Goal: Task Accomplishment & Management: Complete application form

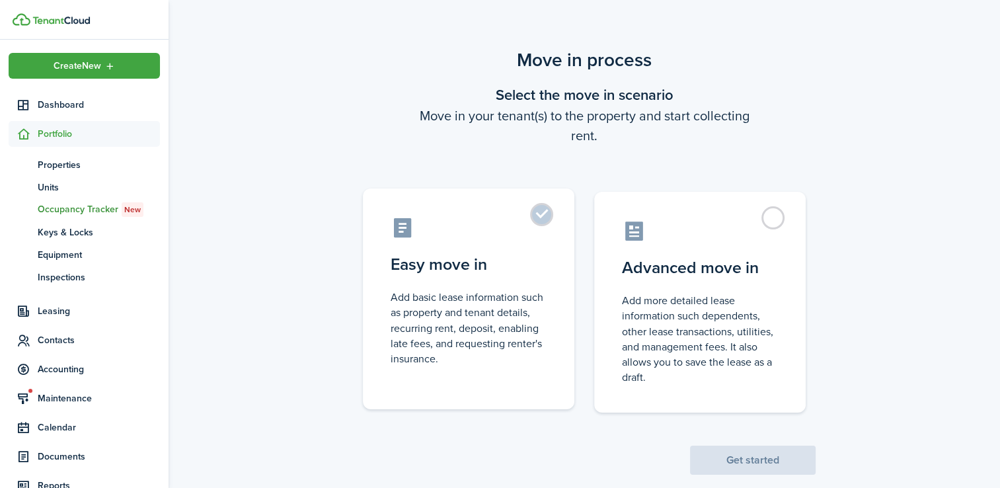
click at [538, 241] on label "Easy move in Add basic lease information such as property and tenant details, r…" at bounding box center [468, 298] width 211 height 221
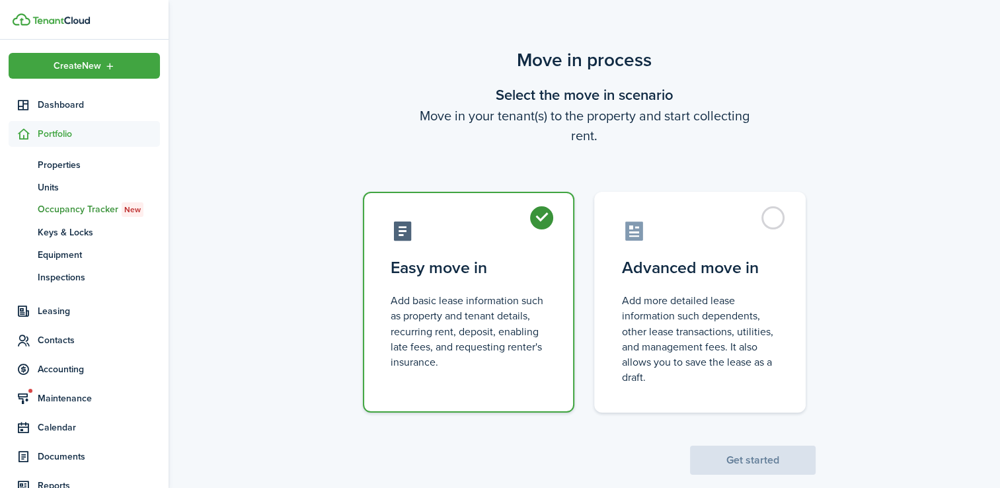
radio input "true"
click at [764, 463] on button "Get started" at bounding box center [753, 459] width 126 height 29
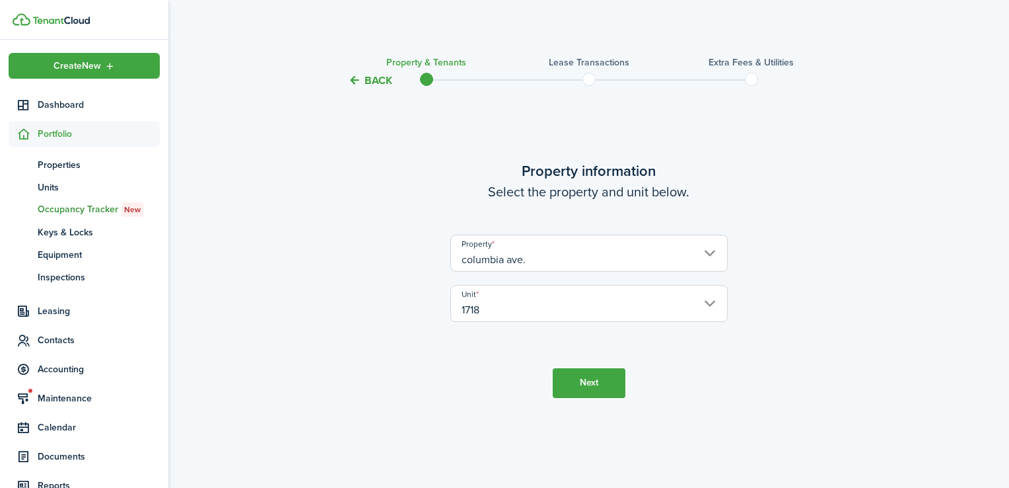
click at [591, 386] on button "Next" at bounding box center [589, 383] width 73 height 30
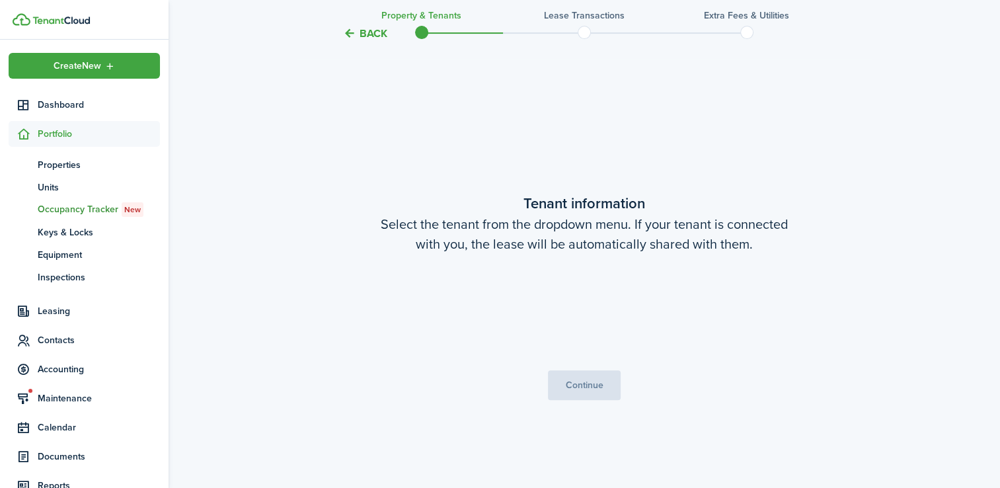
scroll to position [399, 0]
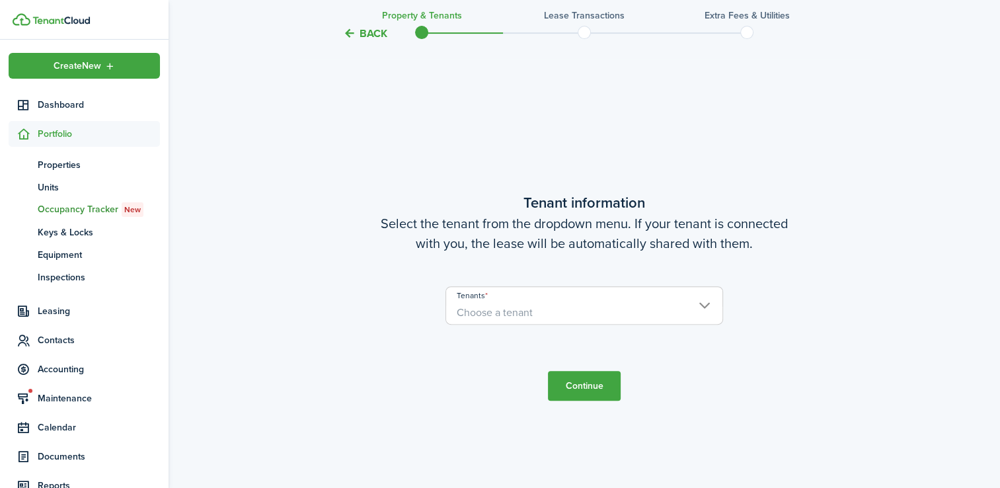
click at [502, 311] on span "Choose a tenant" at bounding box center [494, 312] width 76 height 15
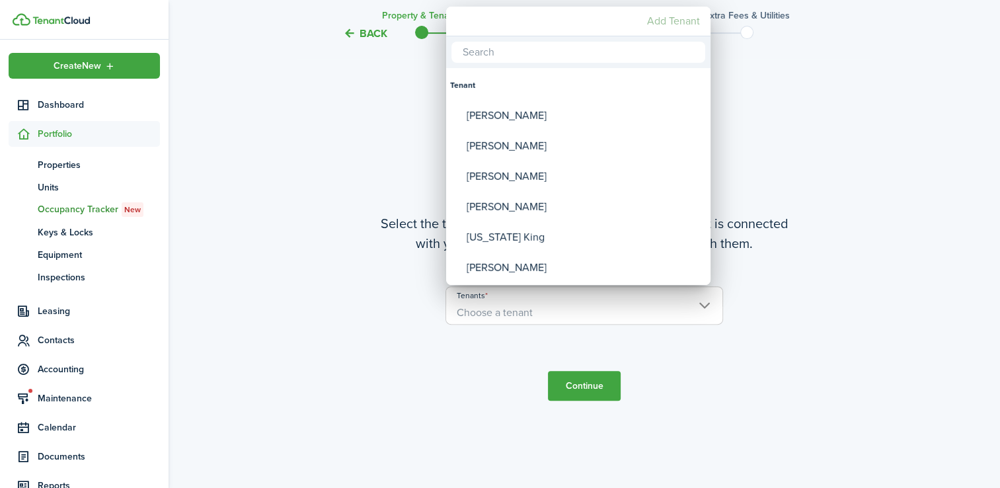
click at [673, 18] on mbsc-button "Add Tenant" at bounding box center [672, 21] width 63 height 24
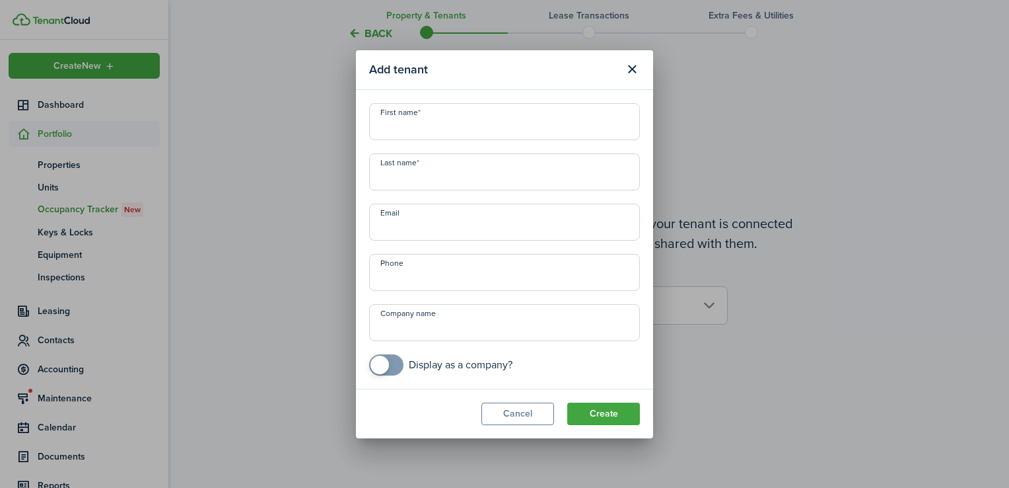
click at [410, 135] on input "First name" at bounding box center [504, 121] width 271 height 37
click at [383, 126] on input "[PERSON_NAME]" at bounding box center [504, 121] width 271 height 37
type input "[PERSON_NAME]"
click at [404, 181] on input "Last name" at bounding box center [504, 171] width 271 height 37
type input "v"
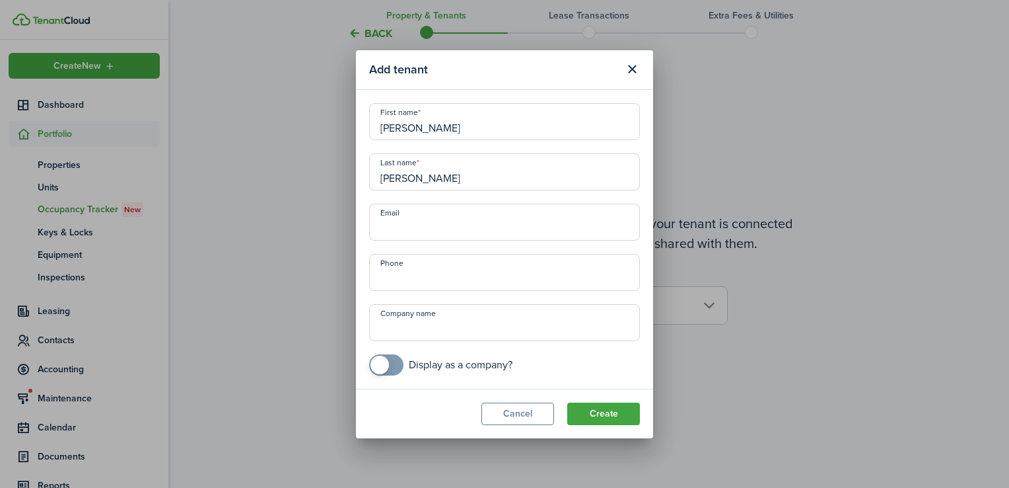
type input "[PERSON_NAME]"
click at [420, 226] on input "Email" at bounding box center [504, 221] width 271 height 37
type input "[EMAIL_ADDRESS][DOMAIN_NAME]"
click at [399, 279] on input "Phone" at bounding box center [504, 272] width 271 height 37
type input "[PHONE_NUMBER]"
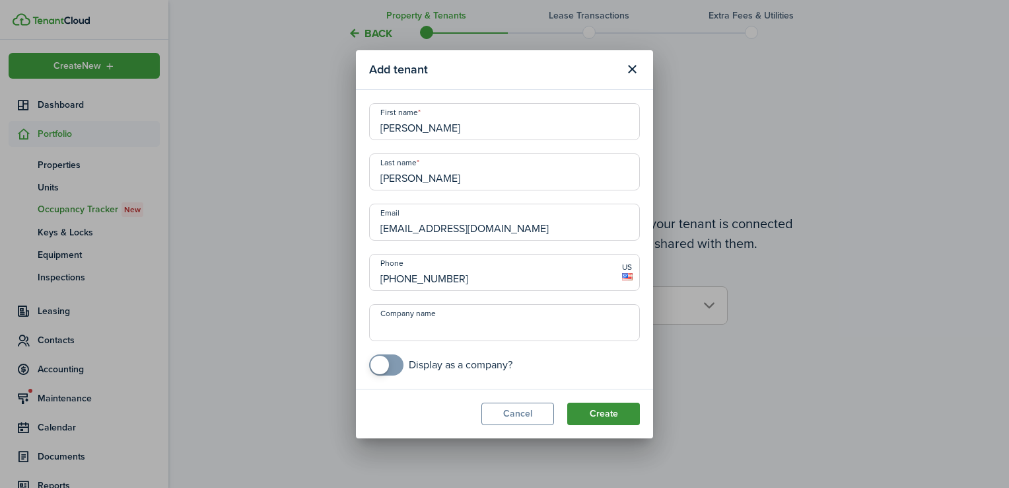
click at [610, 412] on button "Create" at bounding box center [603, 413] width 73 height 22
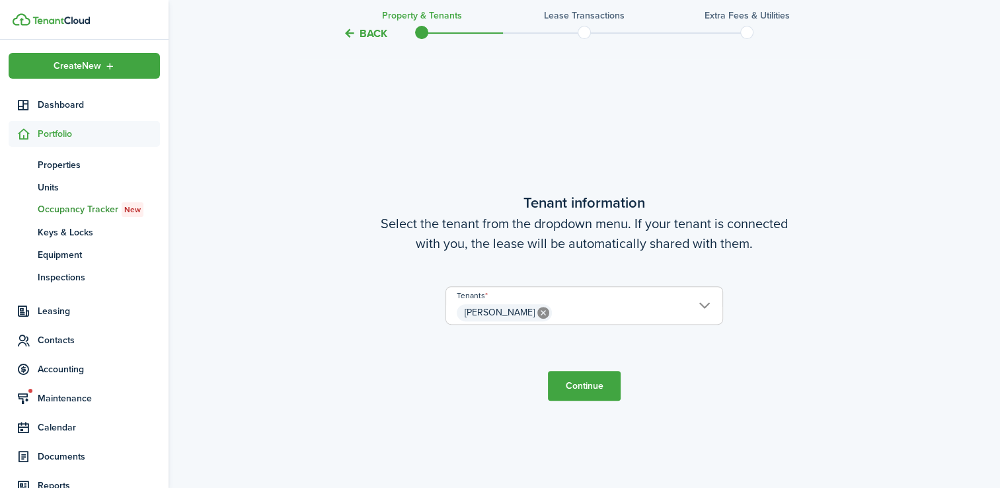
click at [575, 381] on button "Continue" at bounding box center [584, 386] width 73 height 30
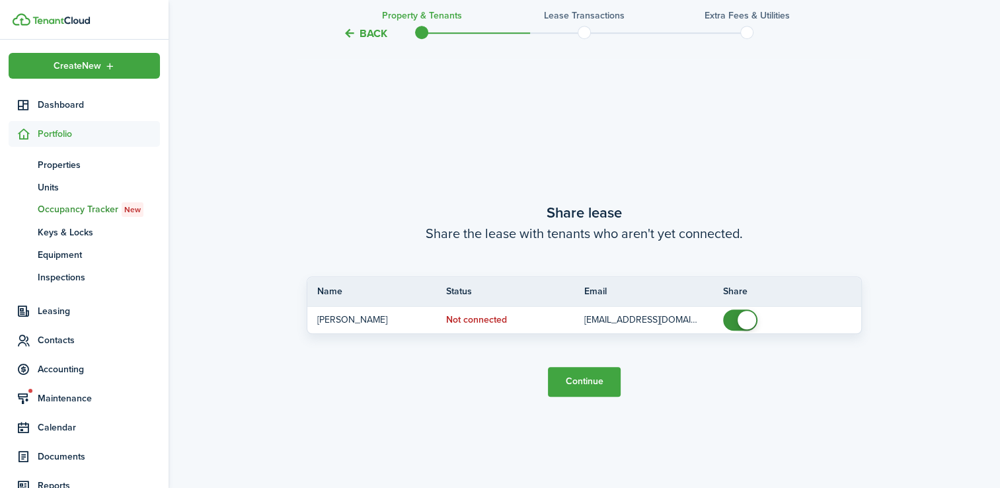
scroll to position [887, 0]
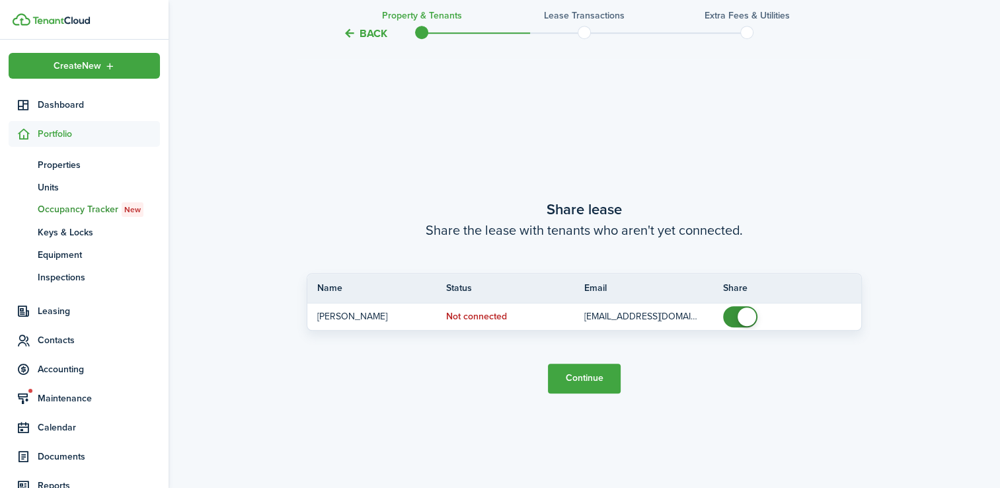
click at [589, 384] on button "Continue" at bounding box center [584, 378] width 73 height 30
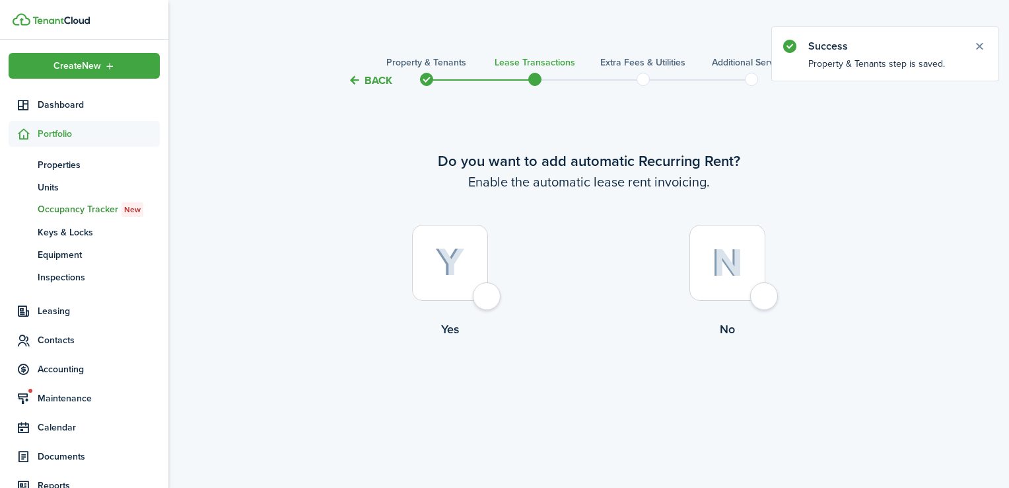
click at [468, 293] on div at bounding box center [450, 263] width 76 height 76
radio input "true"
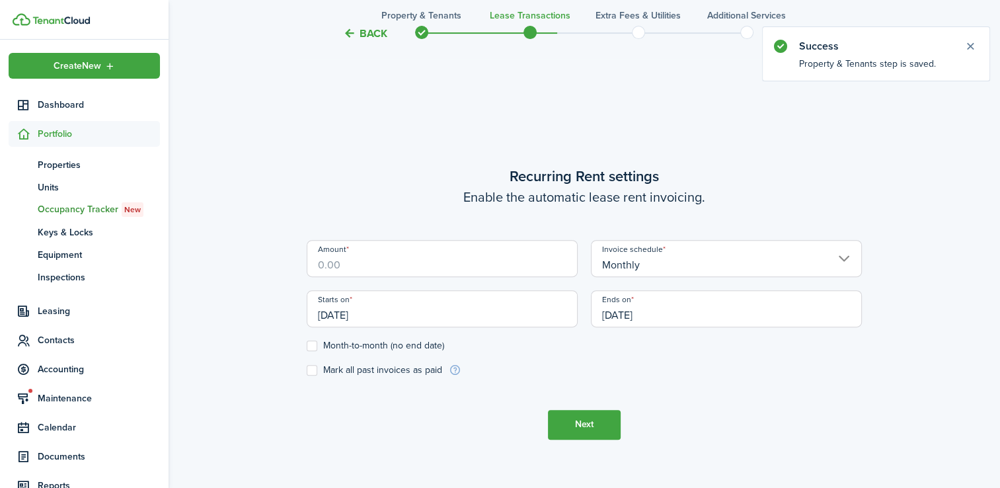
scroll to position [399, 0]
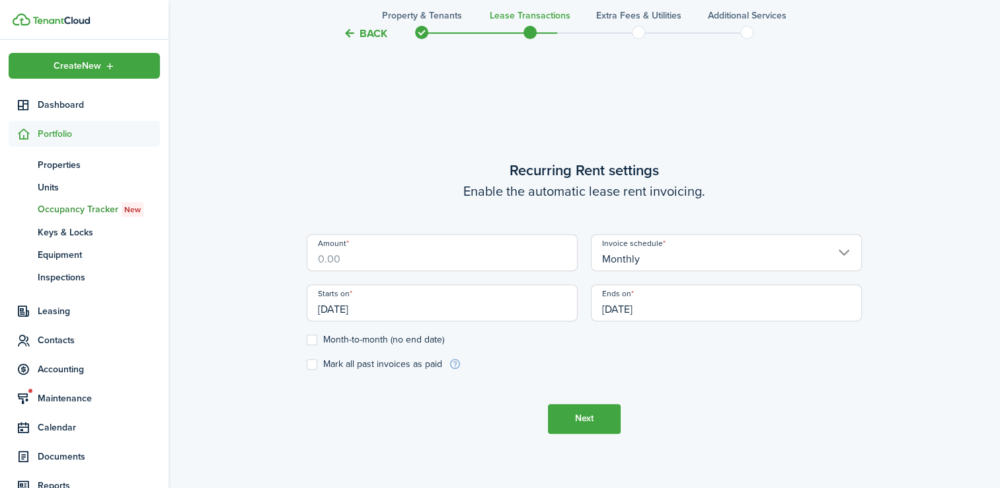
click at [373, 254] on input "Amount" at bounding box center [442, 252] width 271 height 37
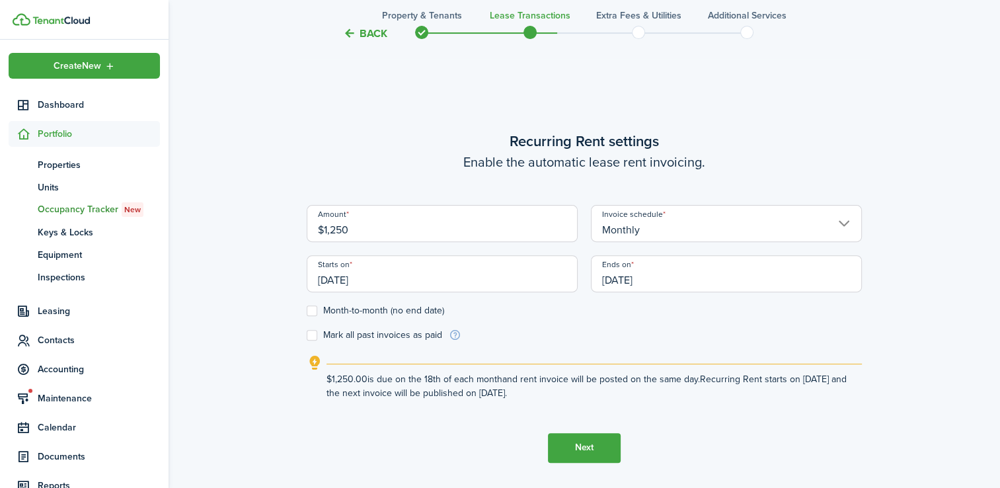
click at [370, 275] on input "[DATE]" at bounding box center [442, 273] width 271 height 37
type input "$1,250.00"
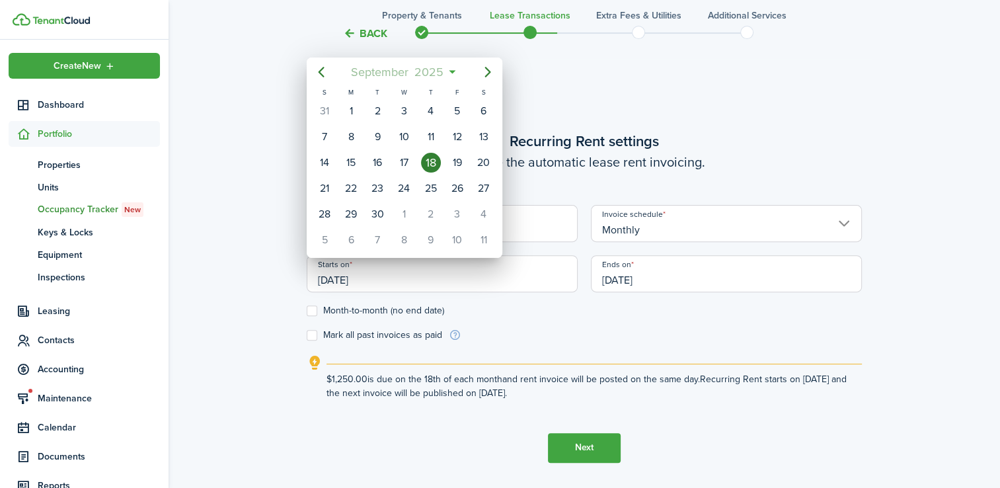
click at [381, 71] on span "September" at bounding box center [379, 72] width 63 height 24
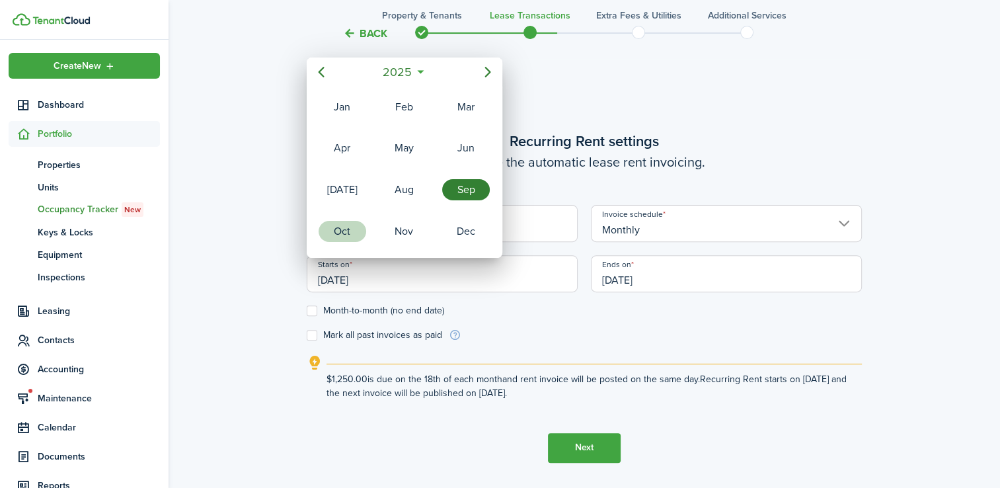
click at [336, 228] on div "Oct" at bounding box center [342, 231] width 48 height 21
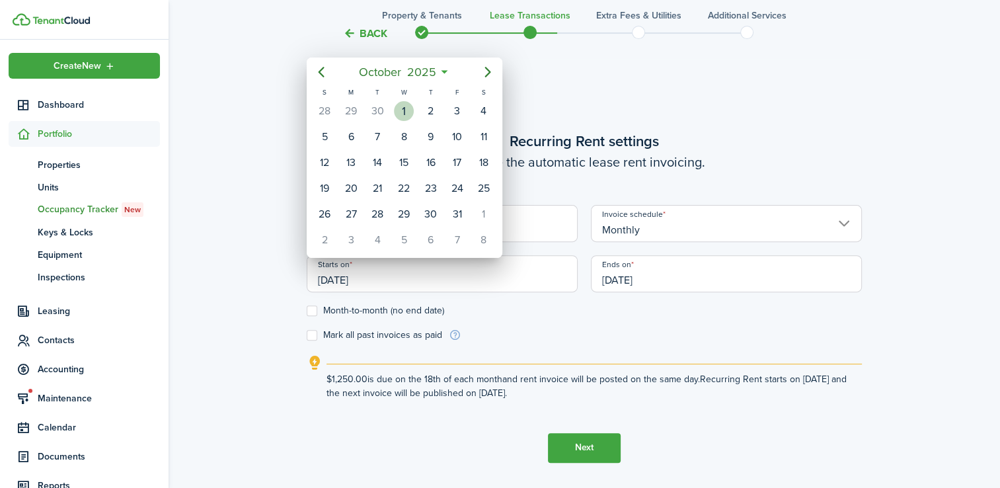
click at [400, 106] on div "1" at bounding box center [404, 111] width 20 height 20
type input "[DATE]"
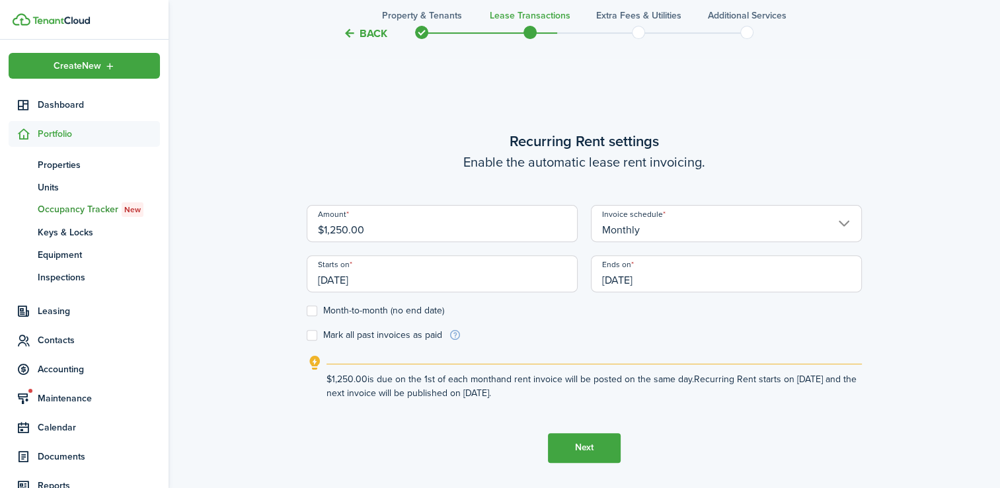
click at [649, 284] on input "[DATE]" at bounding box center [726, 273] width 271 height 37
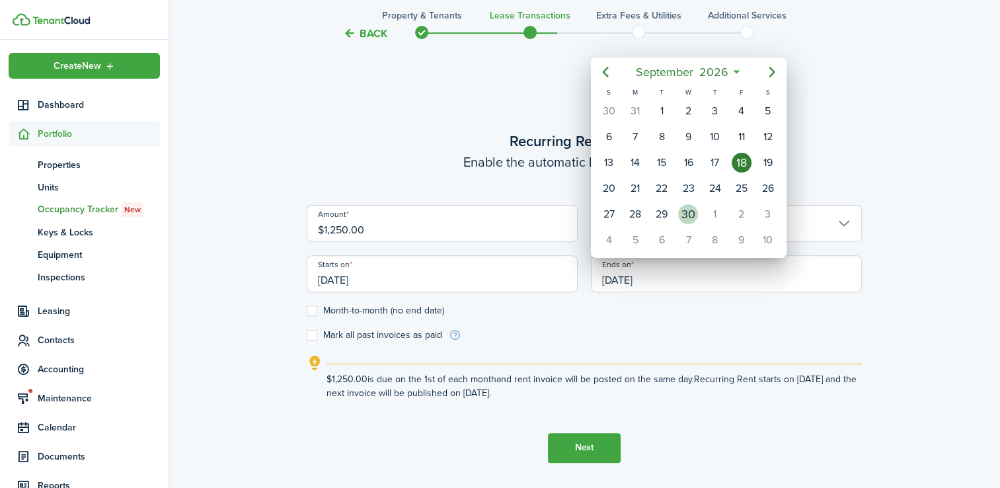
click at [685, 216] on div "30" at bounding box center [688, 214] width 20 height 20
type input "[DATE]"
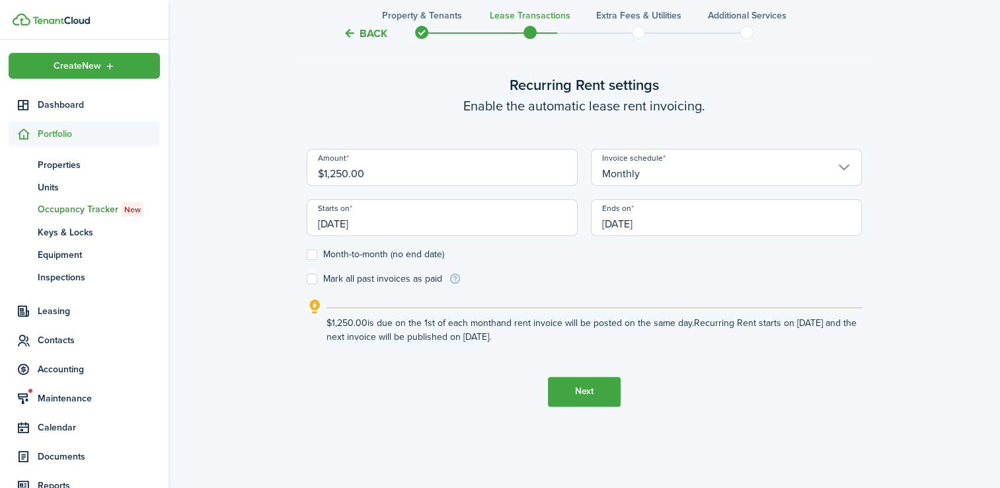
scroll to position [460, 0]
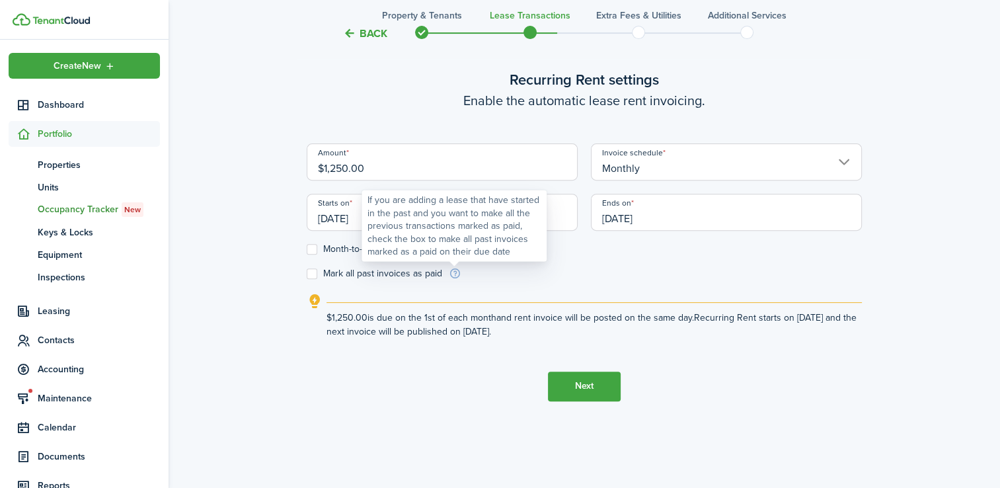
drag, startPoint x: 309, startPoint y: 278, endPoint x: 453, endPoint y: 274, distance: 144.7
click at [453, 274] on div "Mark all past invoices as paid" at bounding box center [384, 274] width 155 height 12
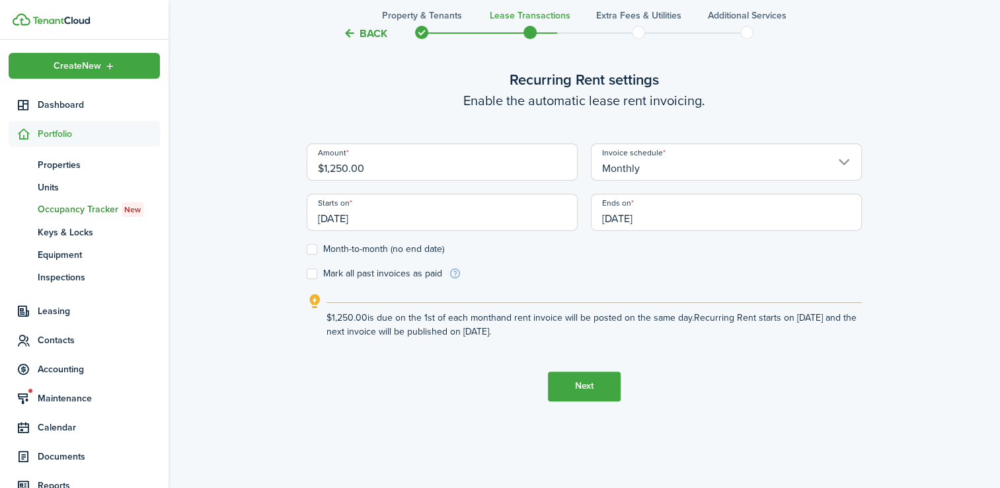
click at [590, 390] on button "Next" at bounding box center [584, 386] width 73 height 30
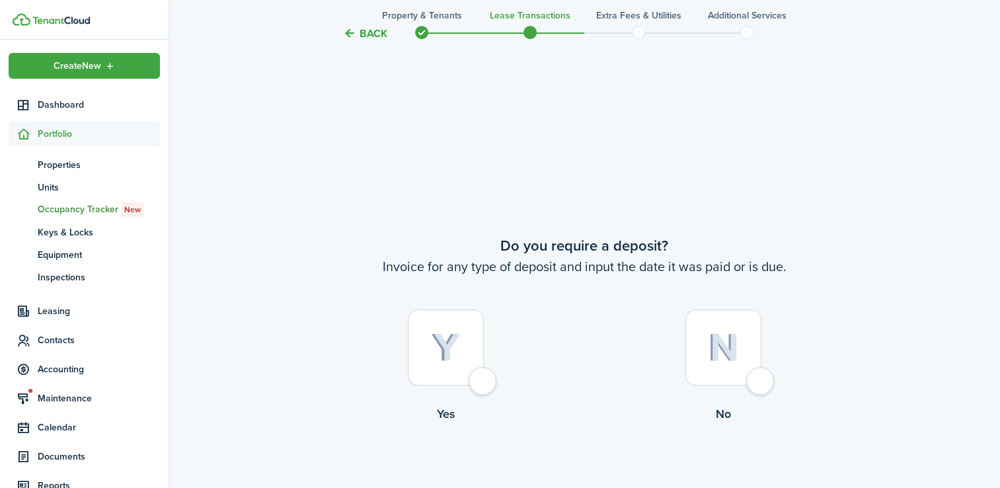
scroll to position [887, 0]
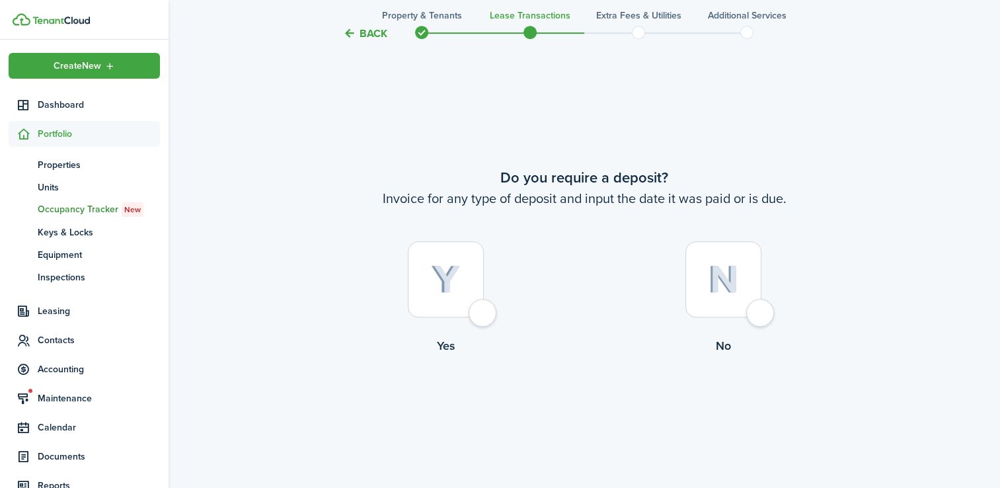
click at [772, 318] on label "No" at bounding box center [722, 301] width 277 height 120
radio input "true"
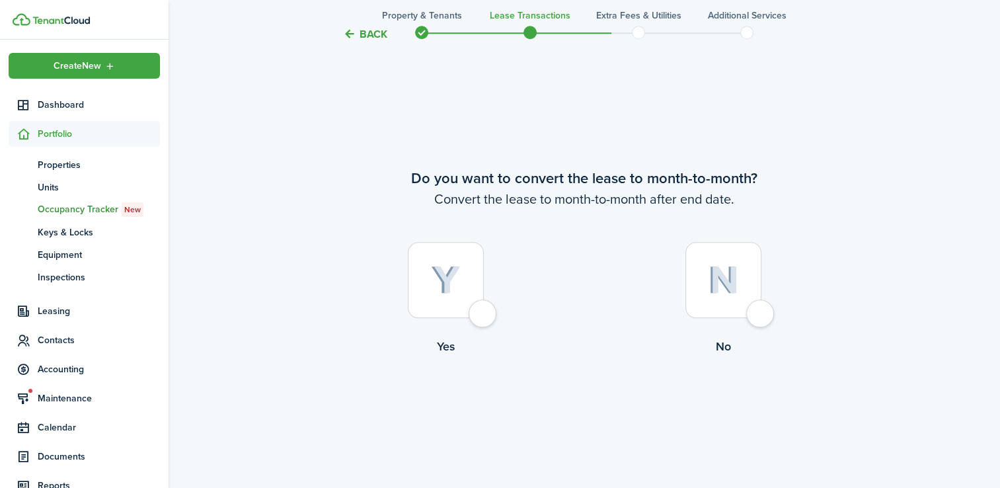
scroll to position [1375, 0]
click at [759, 313] on div at bounding box center [723, 279] width 76 height 76
radio input "true"
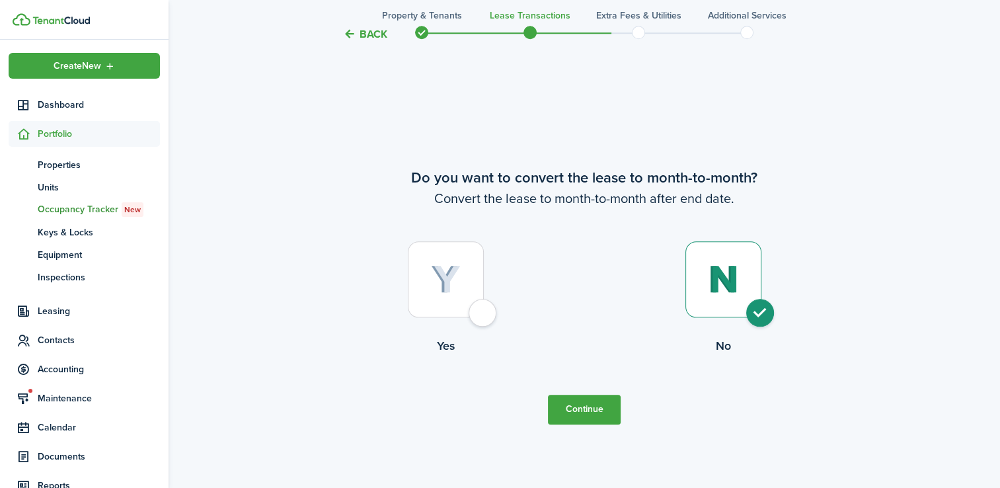
click at [601, 416] on button "Continue" at bounding box center [584, 409] width 73 height 30
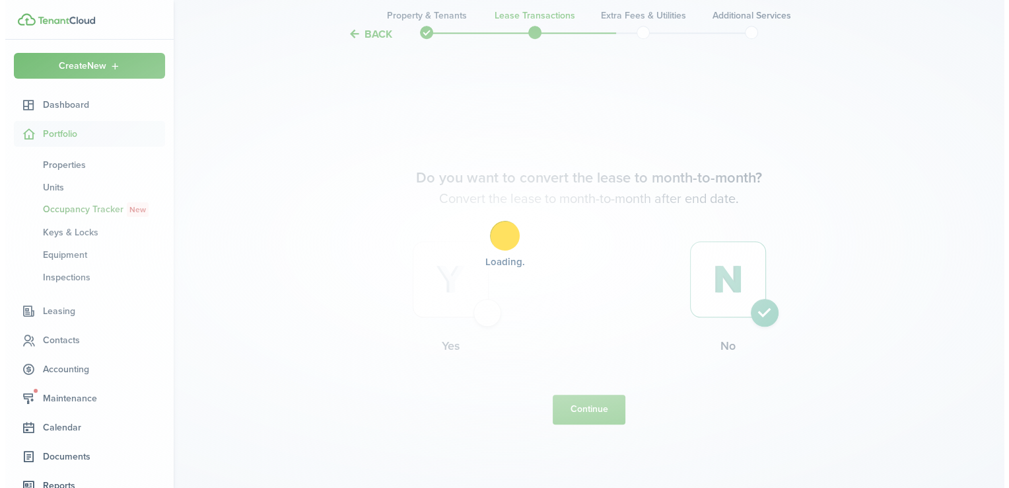
scroll to position [0, 0]
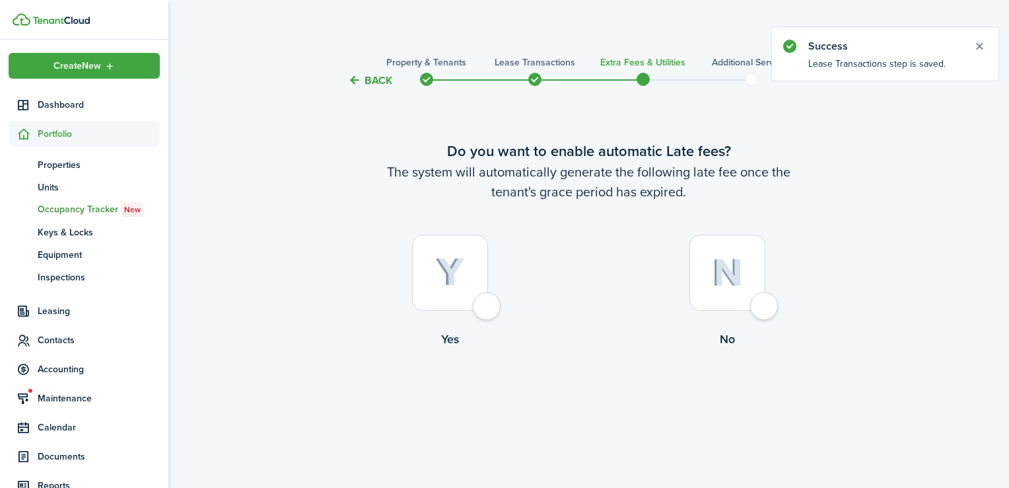
click at [488, 310] on div at bounding box center [450, 273] width 76 height 76
radio input "true"
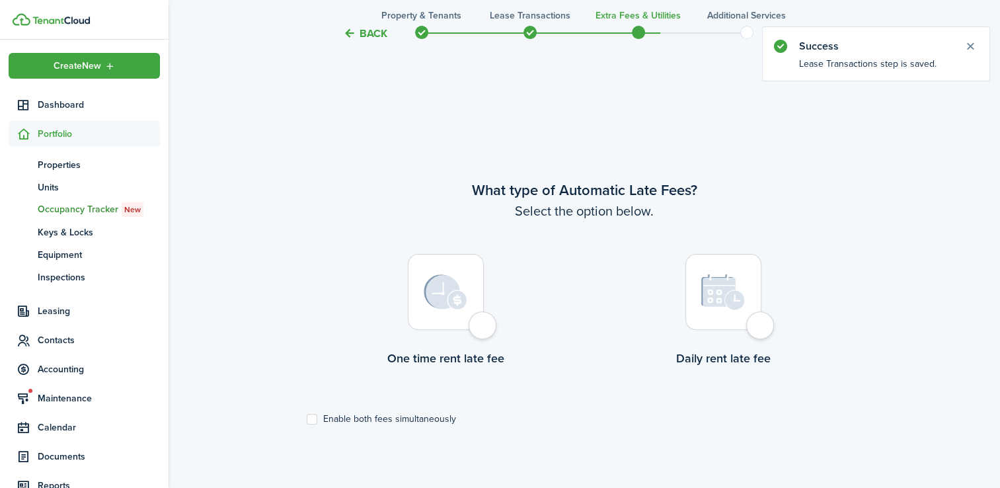
scroll to position [399, 0]
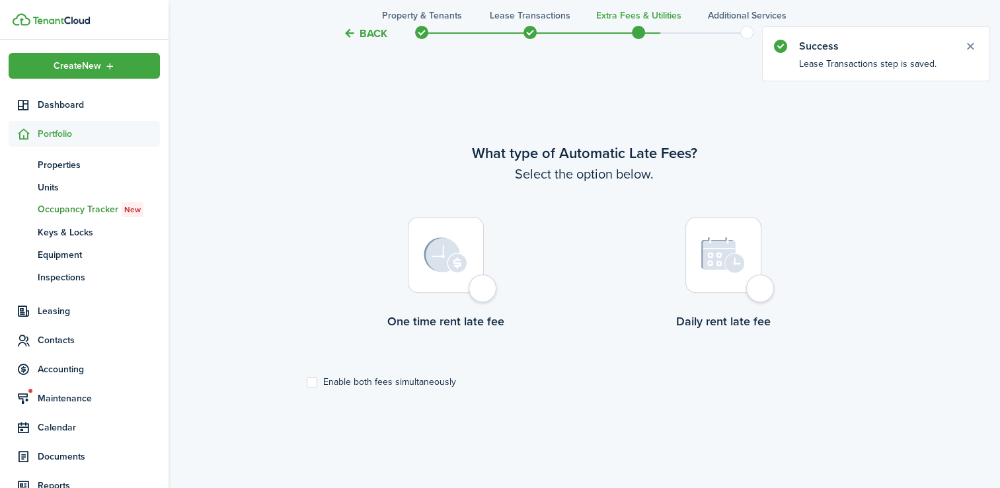
click at [484, 289] on div at bounding box center [446, 255] width 76 height 76
radio input "true"
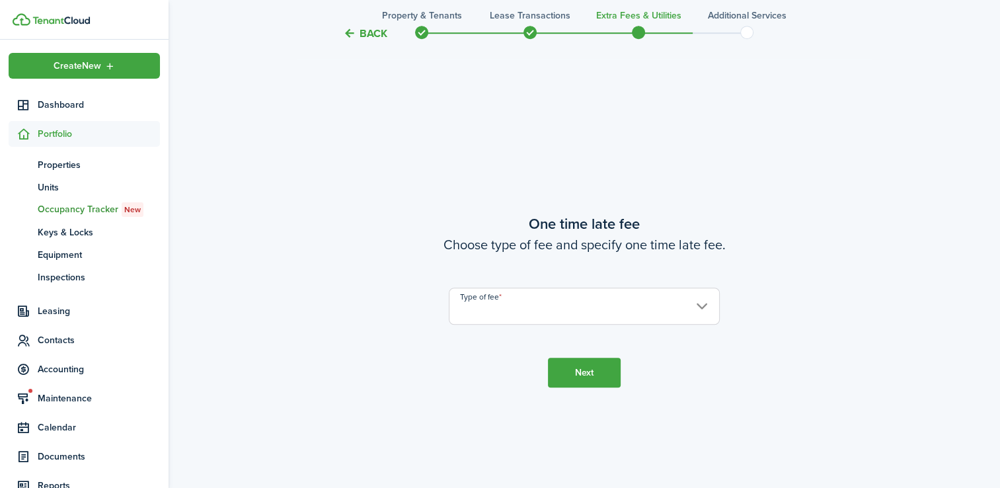
scroll to position [887, 0]
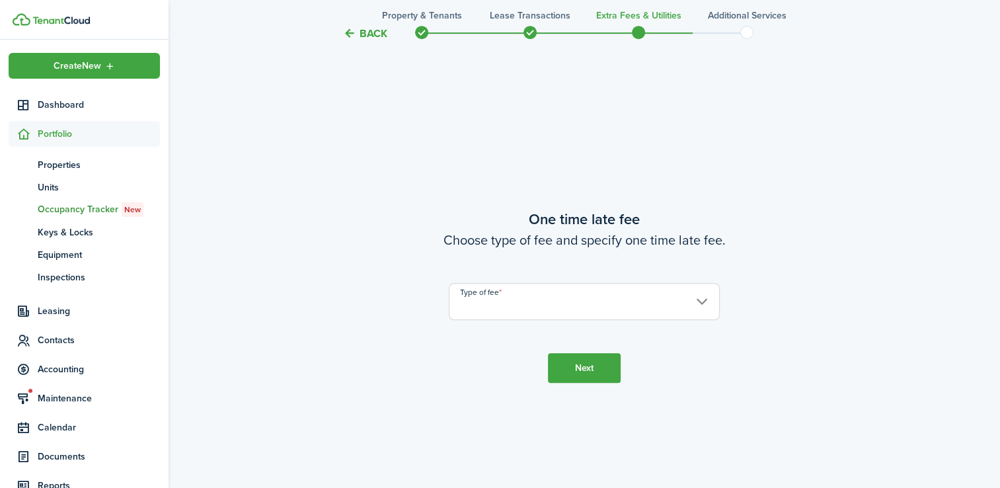
click at [493, 303] on input "Type of fee" at bounding box center [584, 301] width 271 height 37
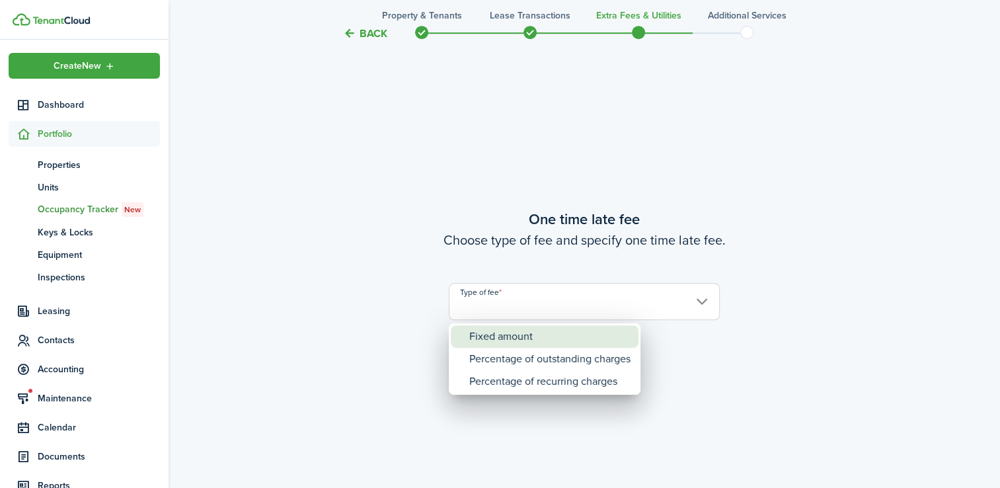
click at [494, 341] on div "Fixed amount" at bounding box center [549, 336] width 161 height 22
type input "Fixed amount"
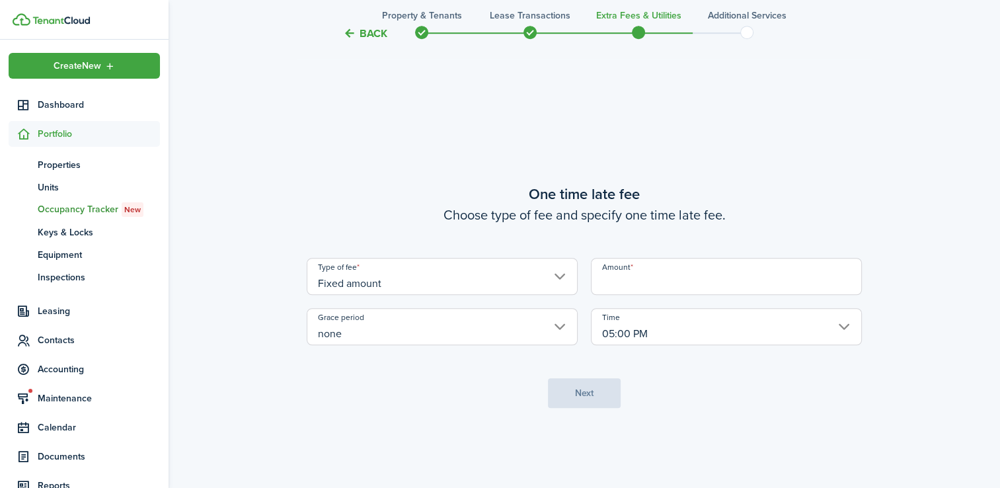
click at [627, 278] on input "Amount" at bounding box center [726, 276] width 271 height 37
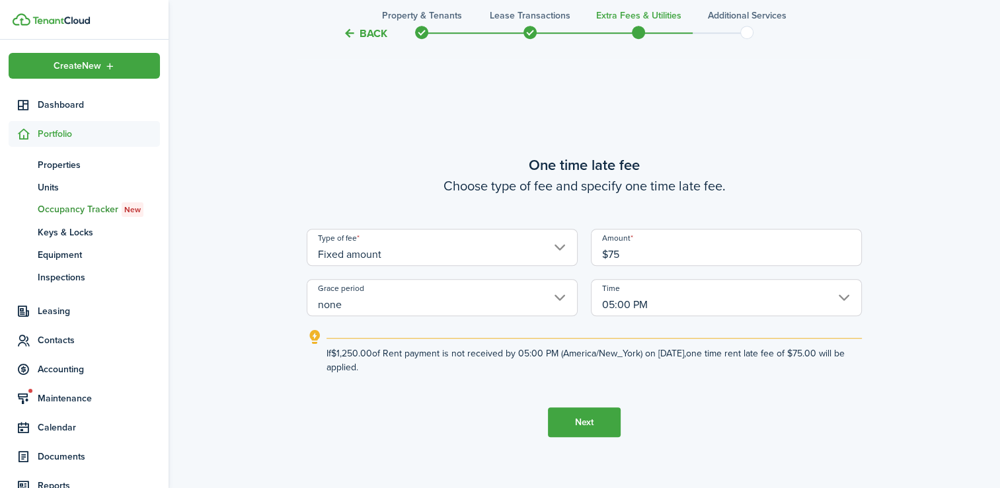
click at [782, 299] on input "05:00 PM" at bounding box center [726, 297] width 271 height 37
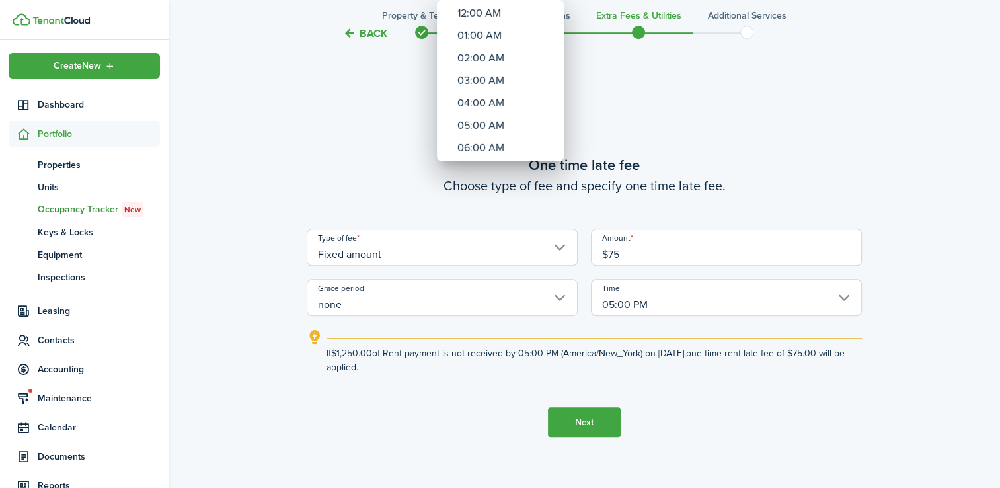
type input "$75.00"
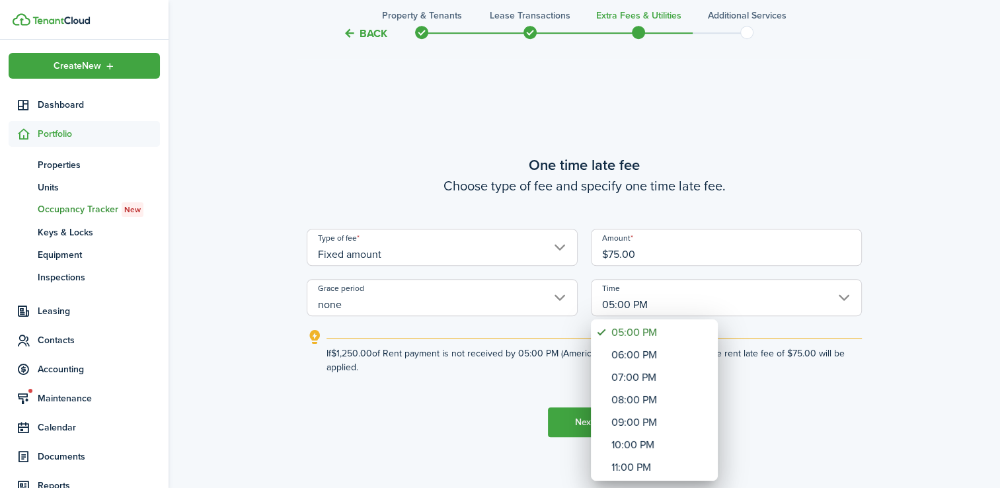
click at [629, 465] on div "11:00 PM" at bounding box center [659, 467] width 96 height 22
type input "11:00 PM"
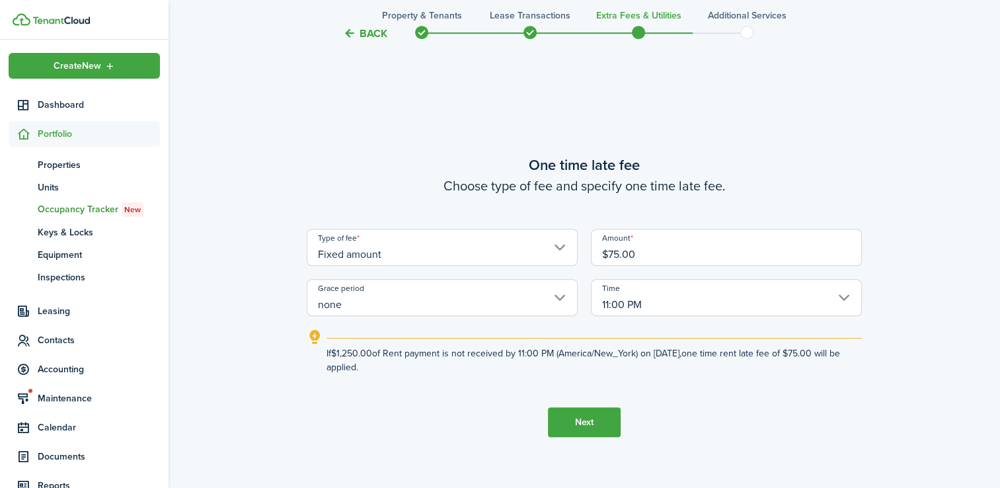
click at [583, 421] on button "Next" at bounding box center [584, 422] width 73 height 30
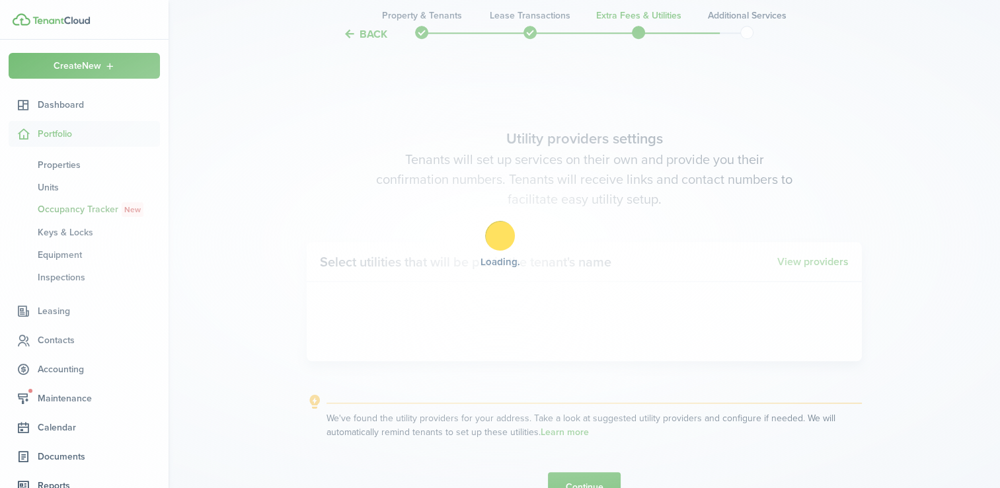
scroll to position [1375, 0]
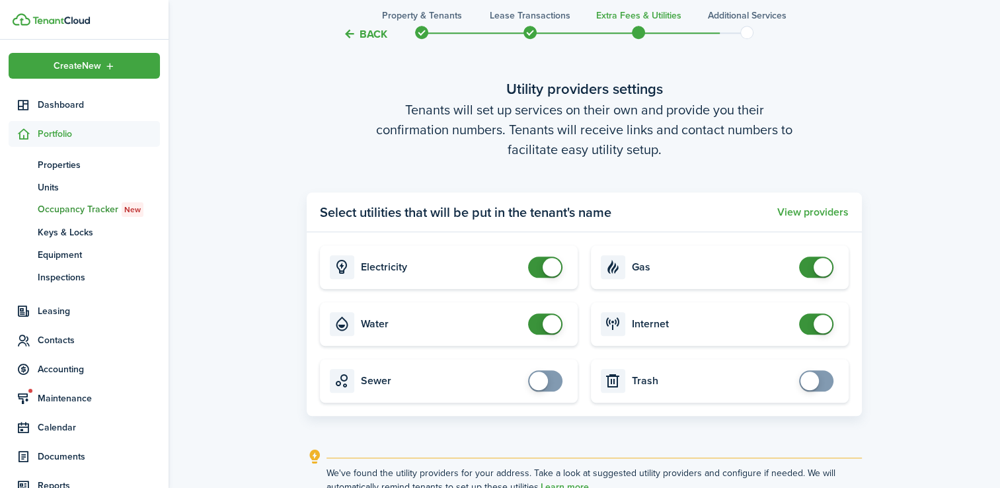
checkbox input "false"
click at [539, 330] on span at bounding box center [544, 323] width 13 height 21
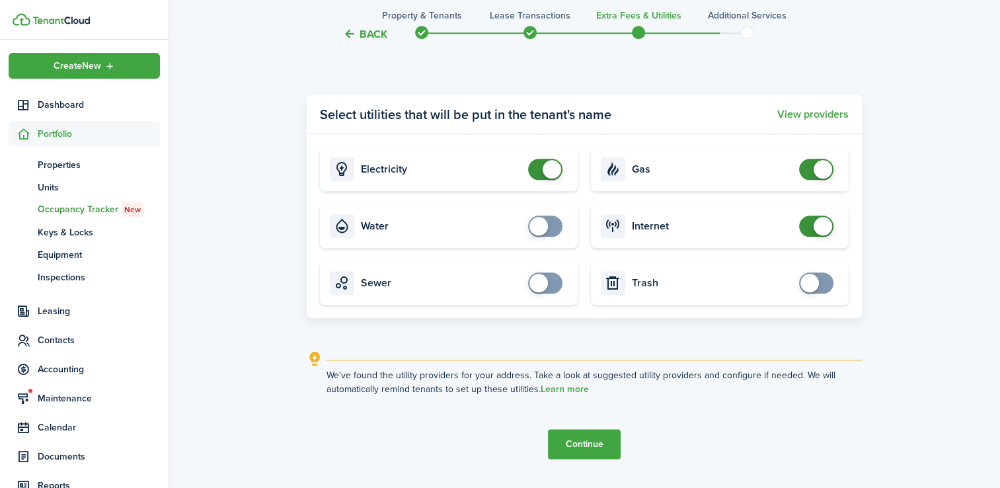
scroll to position [1506, 0]
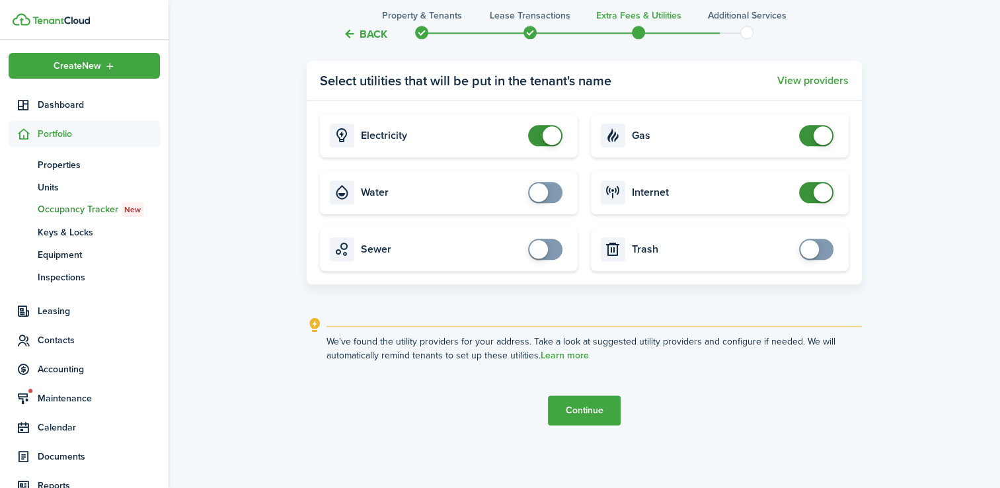
click at [583, 415] on button "Continue" at bounding box center [584, 410] width 73 height 30
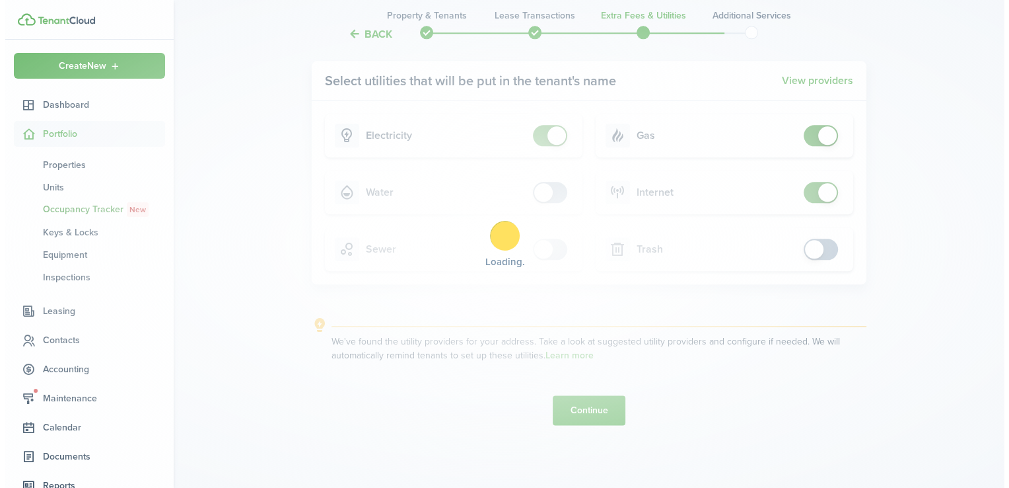
scroll to position [0, 0]
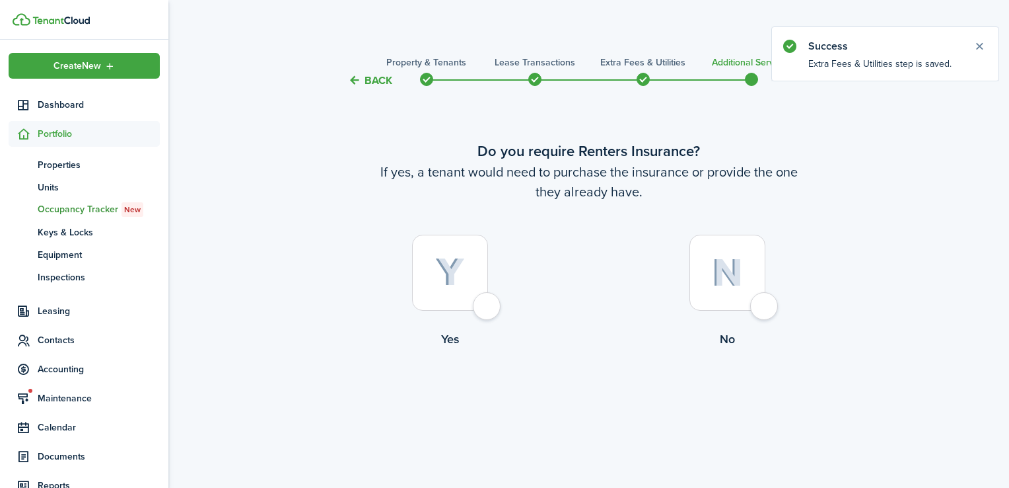
click at [488, 307] on div at bounding box center [450, 273] width 76 height 76
radio input "true"
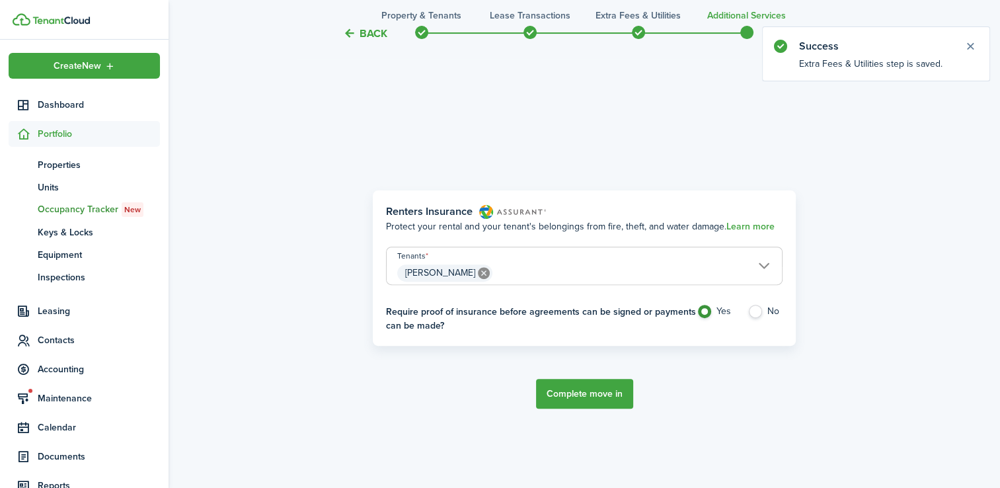
scroll to position [399, 0]
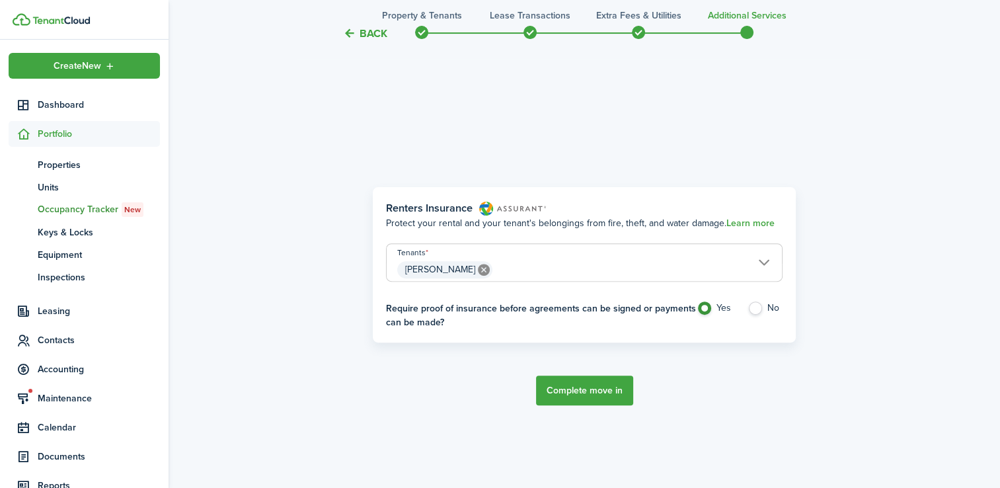
click at [588, 392] on button "Complete move in" at bounding box center [584, 390] width 97 height 30
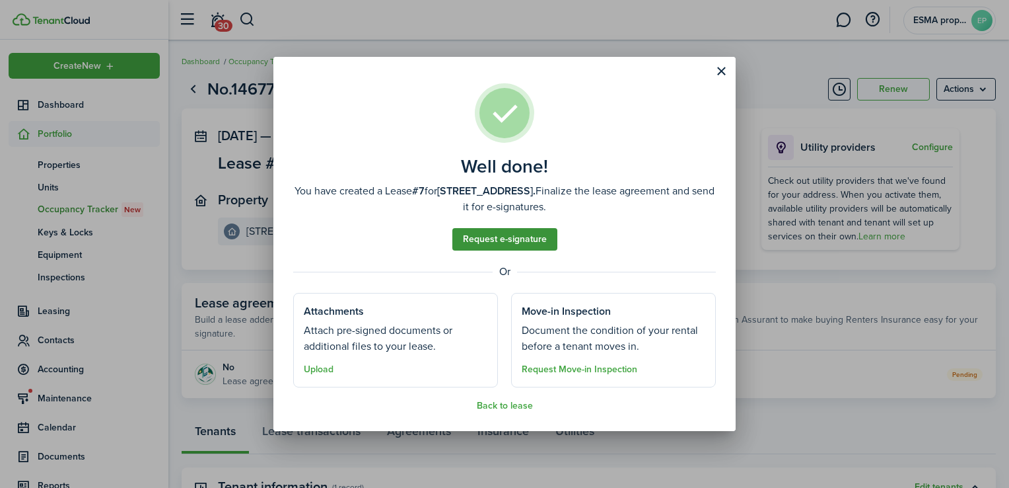
click at [540, 237] on link "Request e-signature" at bounding box center [505, 239] width 105 height 22
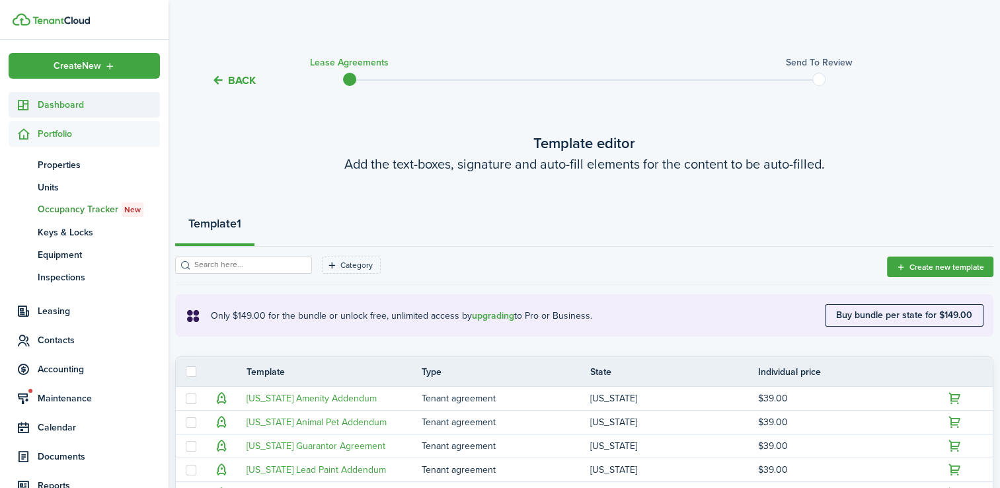
click at [62, 105] on span "Dashboard" at bounding box center [99, 105] width 122 height 14
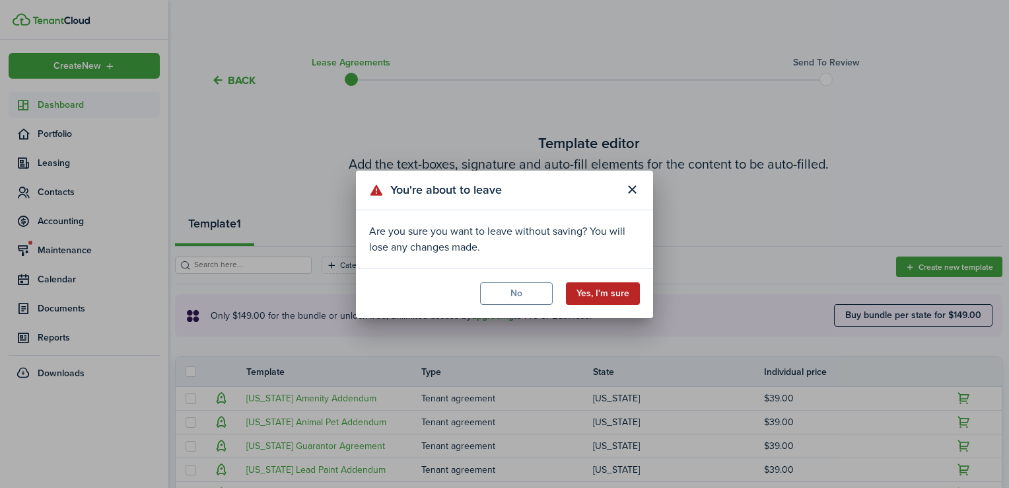
click at [611, 298] on button "Yes, I'm sure" at bounding box center [603, 293] width 74 height 22
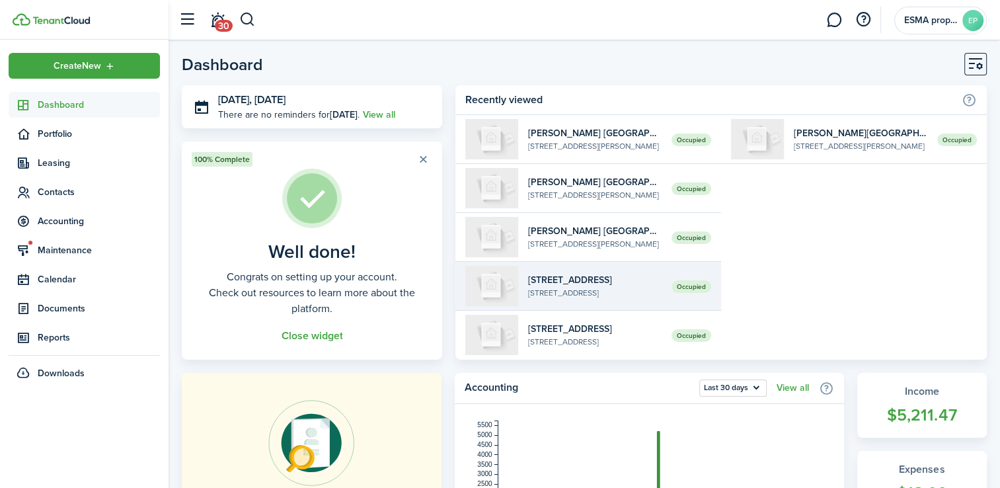
click at [613, 279] on widget-list-item-title "[STREET_ADDRESS]" at bounding box center [594, 280] width 133 height 14
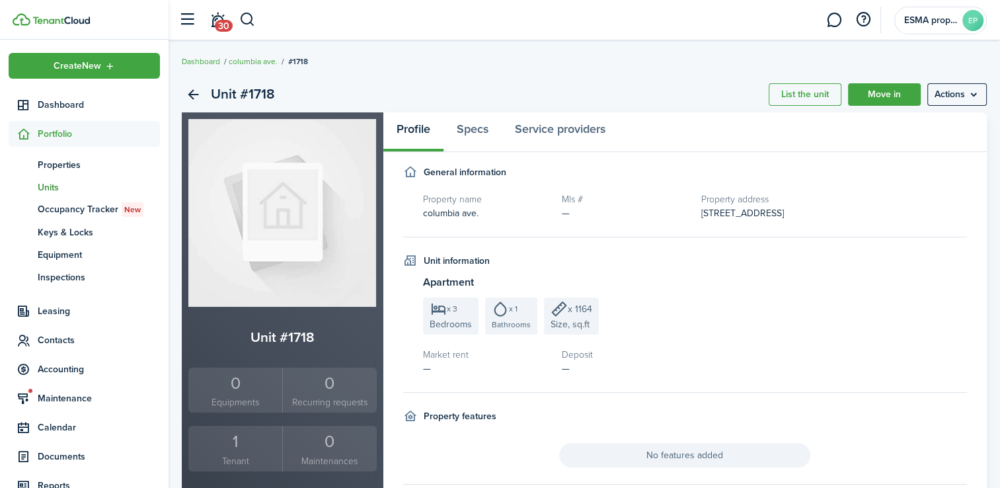
click at [225, 436] on div "1" at bounding box center [235, 441] width 87 height 25
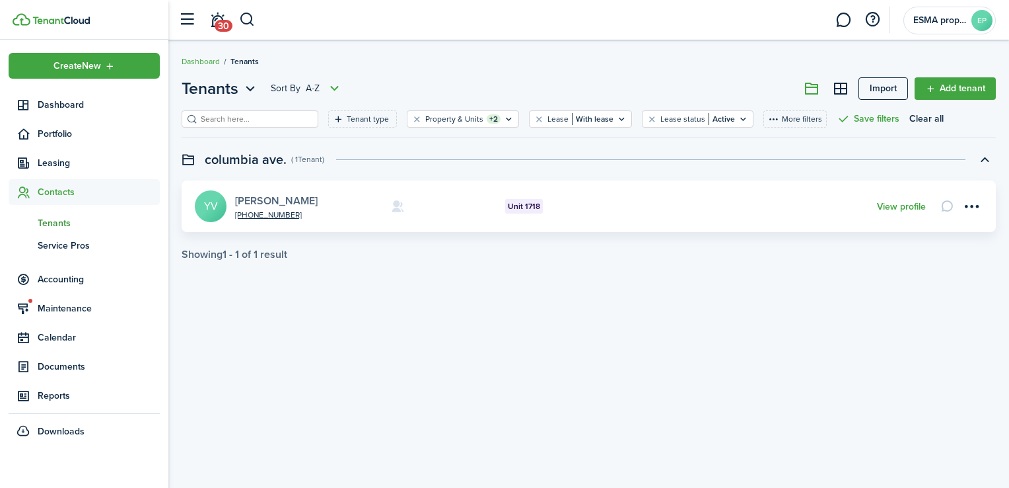
click at [318, 196] on link "[PERSON_NAME]" at bounding box center [276, 200] width 83 height 15
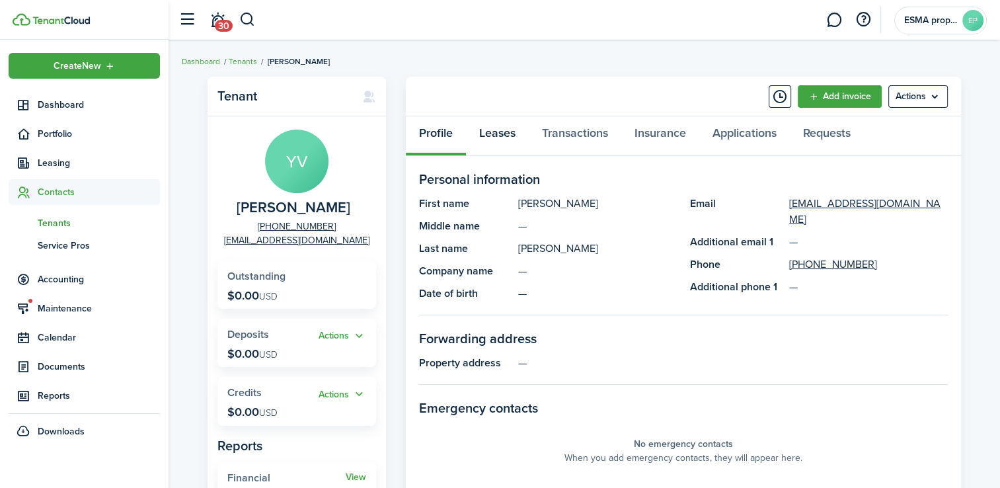
click at [499, 139] on link "Leases" at bounding box center [497, 136] width 63 height 40
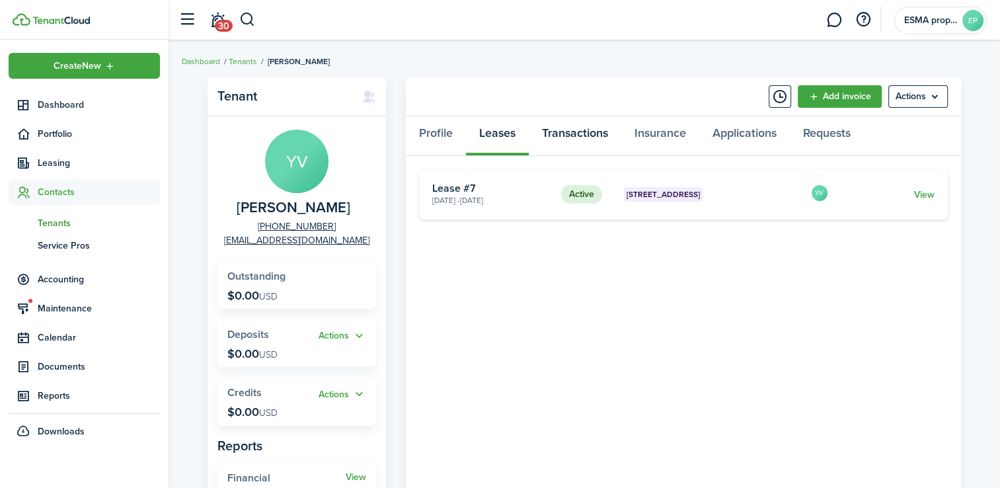
click at [552, 130] on link "Transactions" at bounding box center [574, 136] width 92 height 40
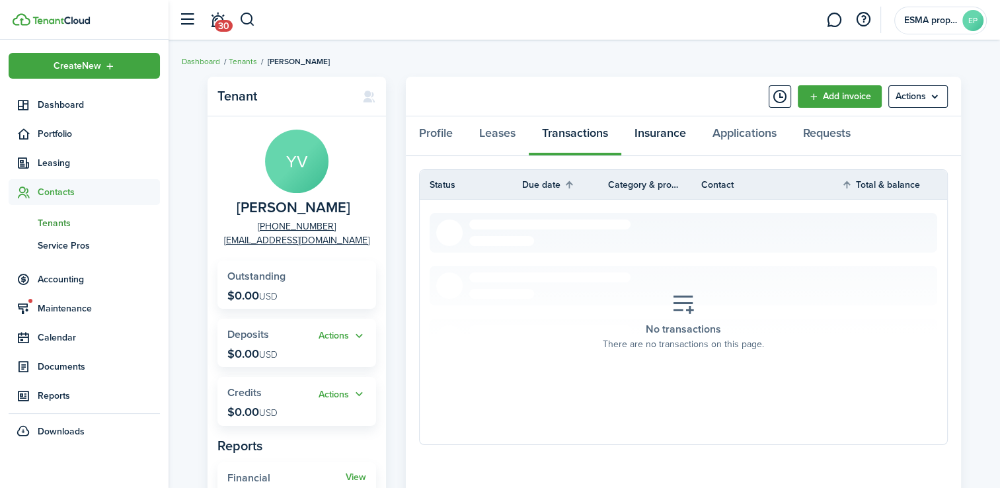
click at [668, 133] on link "Insurance" at bounding box center [660, 136] width 78 height 40
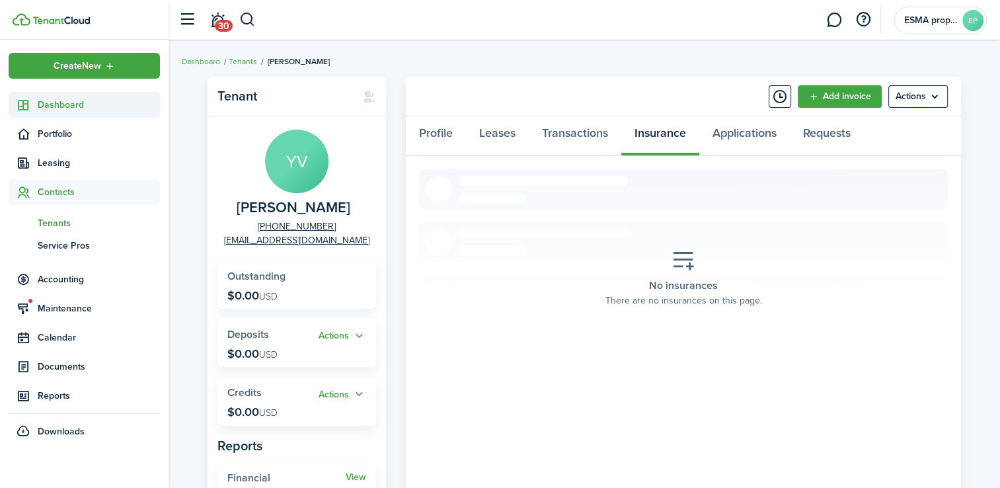
click at [48, 100] on span "Dashboard" at bounding box center [99, 105] width 122 height 14
